Goal: Task Accomplishment & Management: Use online tool/utility

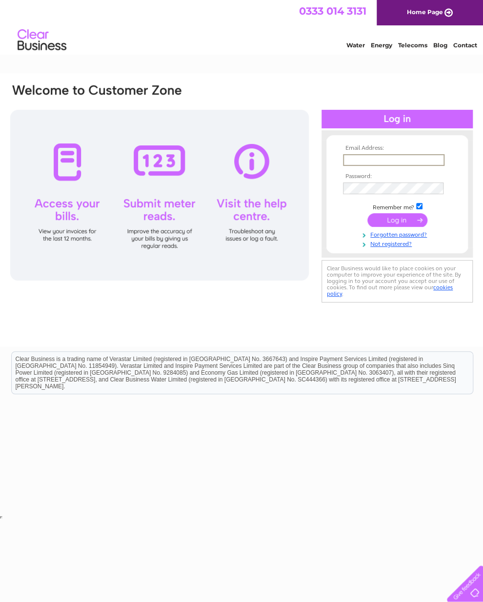
click at [370, 166] on input "text" at bounding box center [393, 160] width 101 height 12
click at [79, 159] on div at bounding box center [159, 195] width 299 height 171
click at [361, 165] on input "text" at bounding box center [393, 159] width 101 height 11
type input "Templetonsheenam@aol.co.uk"
click at [405, 227] on input "submit" at bounding box center [397, 220] width 60 height 14
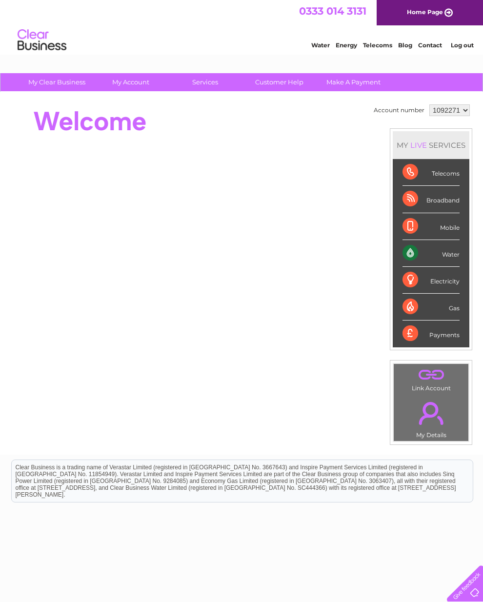
click at [419, 267] on div "Water" at bounding box center [431, 253] width 57 height 27
click at [423, 265] on div "Water" at bounding box center [431, 253] width 57 height 27
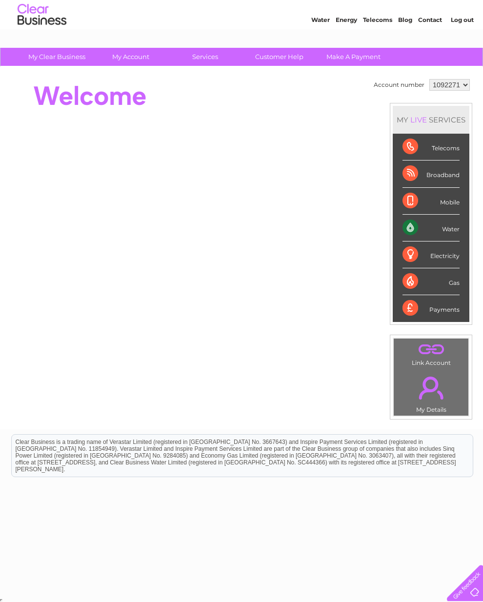
scroll to position [25, 0]
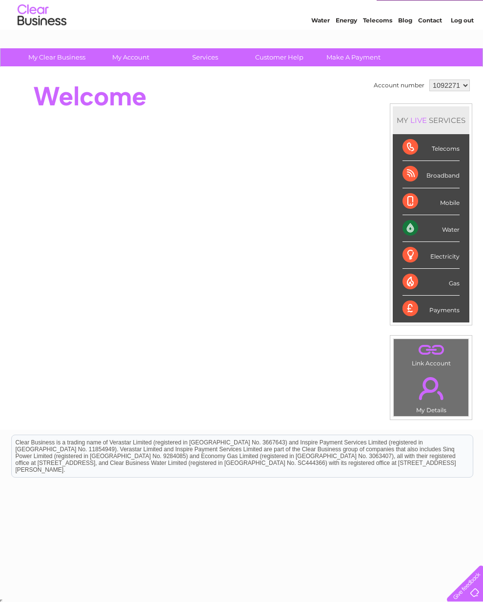
click at [418, 236] on div "Water" at bounding box center [431, 228] width 57 height 27
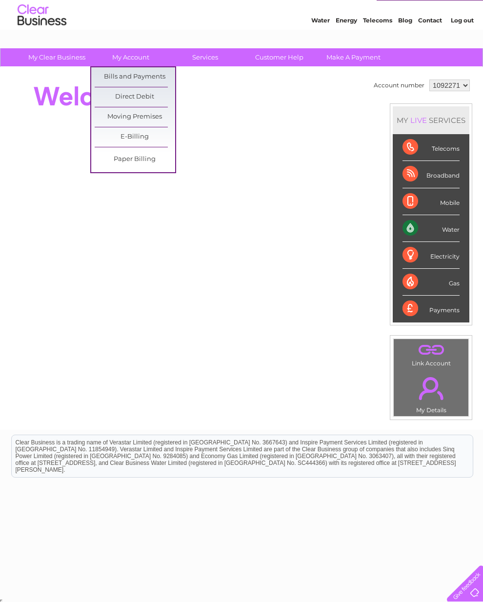
click at [173, 72] on link "Bills and Payments" at bounding box center [135, 77] width 81 height 20
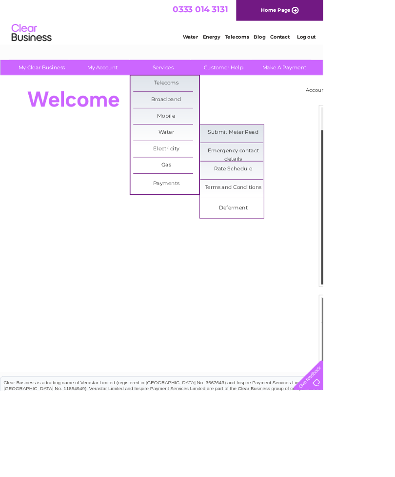
click at [314, 159] on link "Submit Meter Read" at bounding box center [285, 162] width 81 height 20
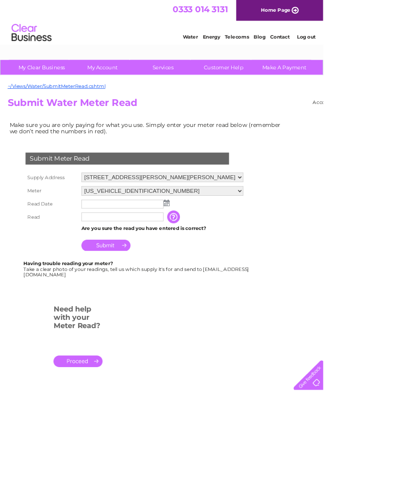
click at [206, 248] on img at bounding box center [203, 248] width 7 height 8
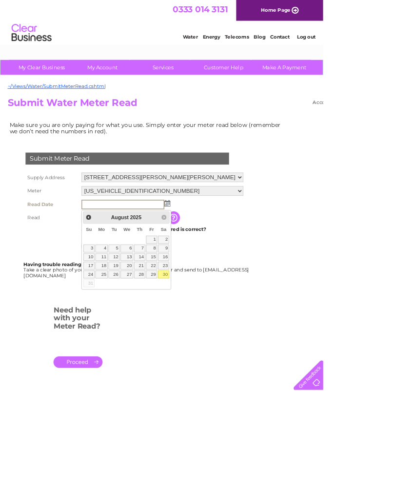
click at [150, 133] on h2 "Submit Water Meter Read" at bounding box center [241, 128] width 464 height 19
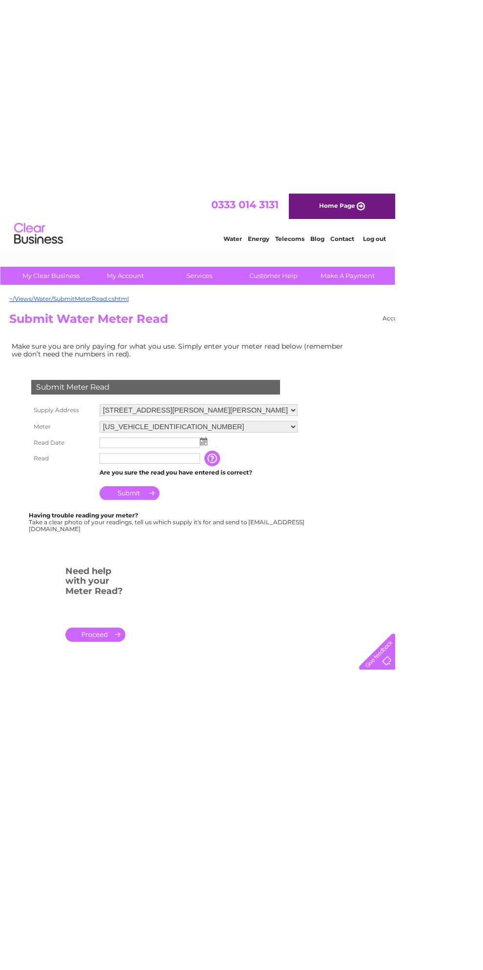
scroll to position [0, 77]
